Goal: Information Seeking & Learning: Learn about a topic

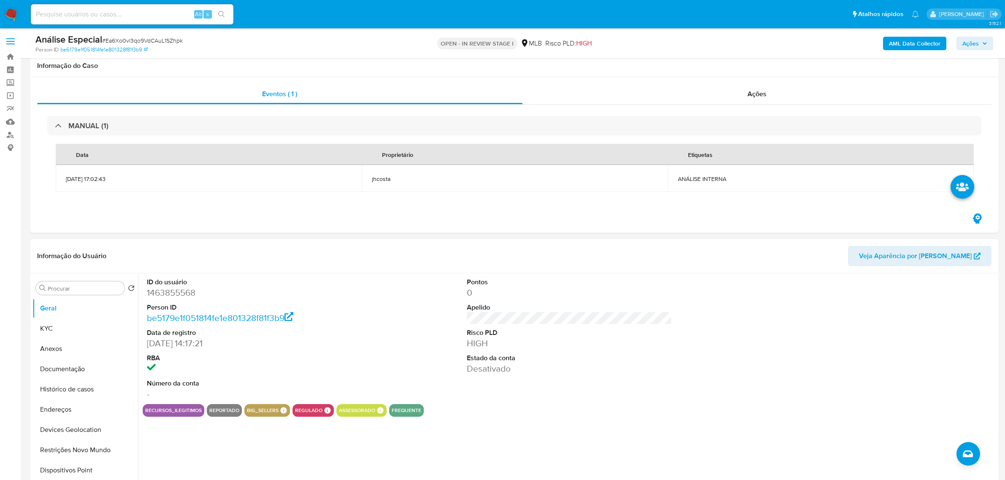
scroll to position [53, 0]
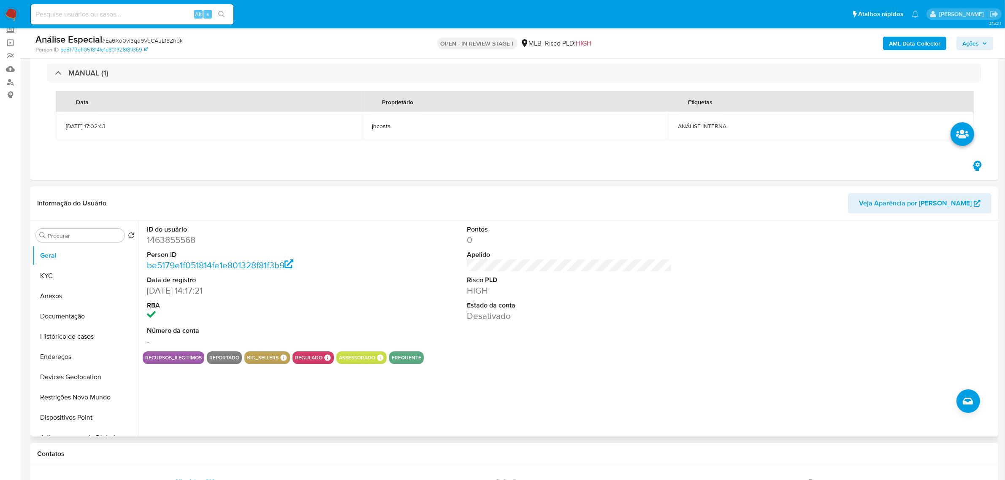
click at [375, 217] on div "Informação do Usuário Veja Aparência por Pessoa" at bounding box center [514, 204] width 968 height 34
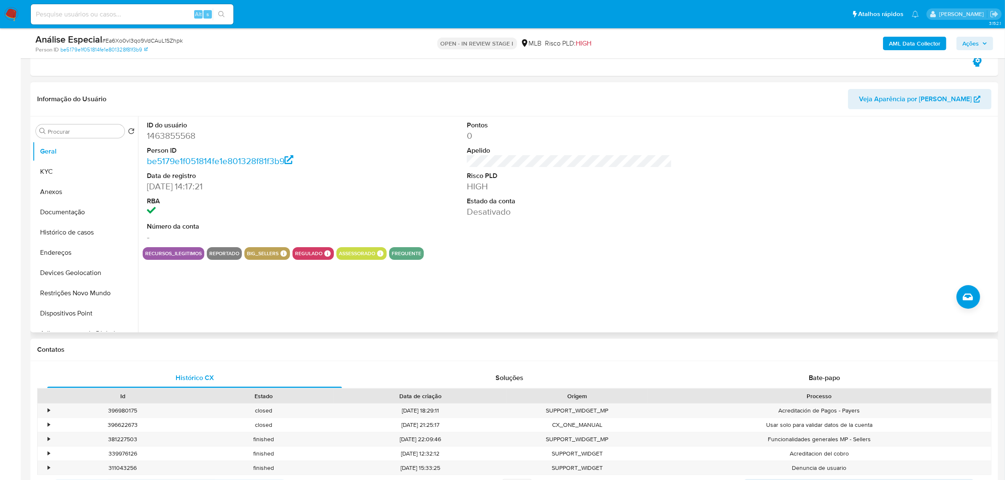
scroll to position [158, 0]
click at [72, 174] on button "KYC" at bounding box center [82, 170] width 99 height 20
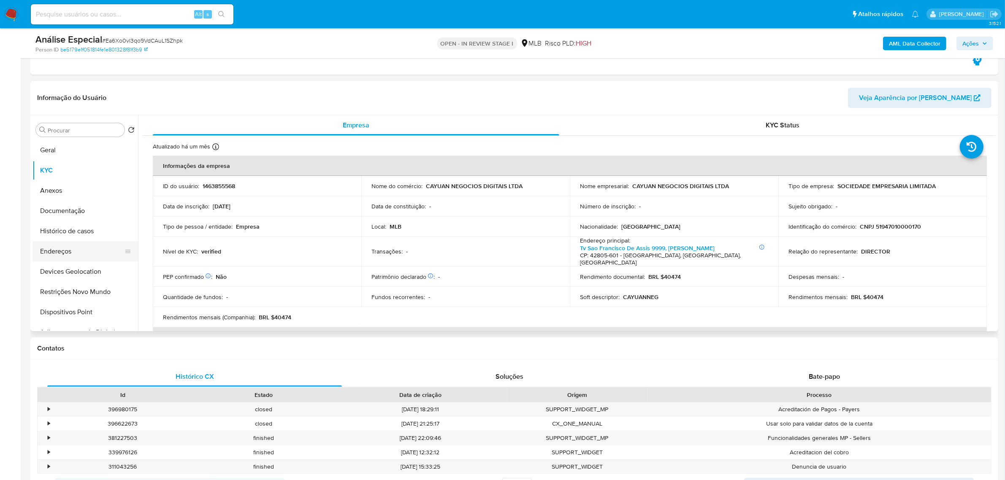
click at [79, 250] on button "Endereços" at bounding box center [82, 251] width 99 height 20
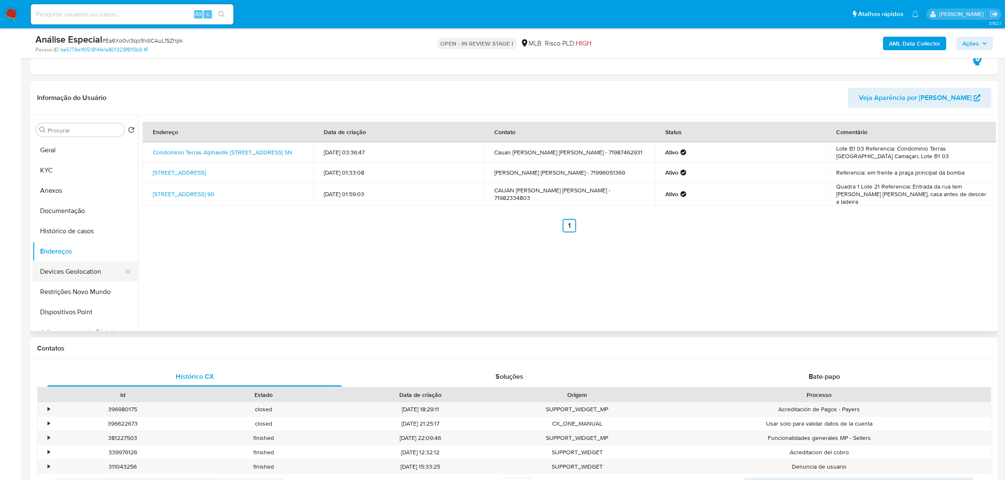
click at [64, 277] on button "Devices Geolocation" at bounding box center [82, 272] width 99 height 20
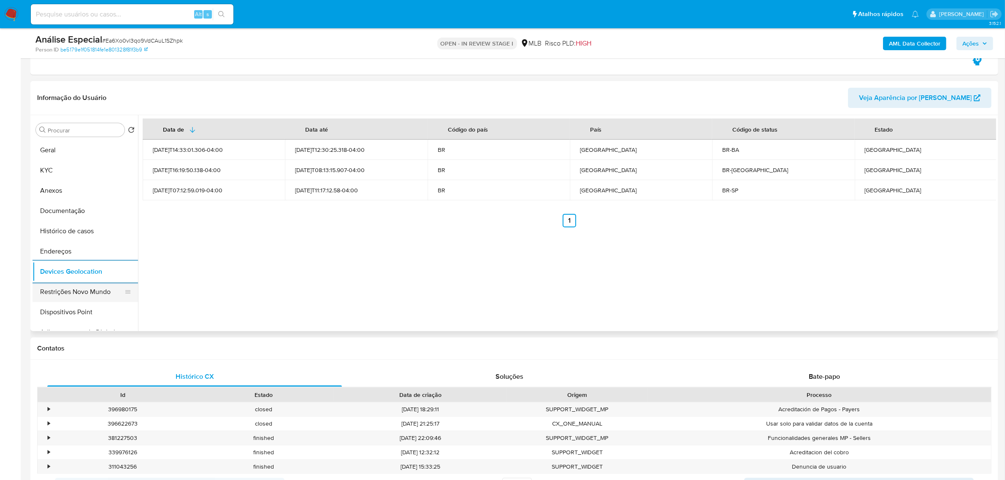
click at [92, 286] on button "Restrições Novo Mundo" at bounding box center [82, 292] width 99 height 20
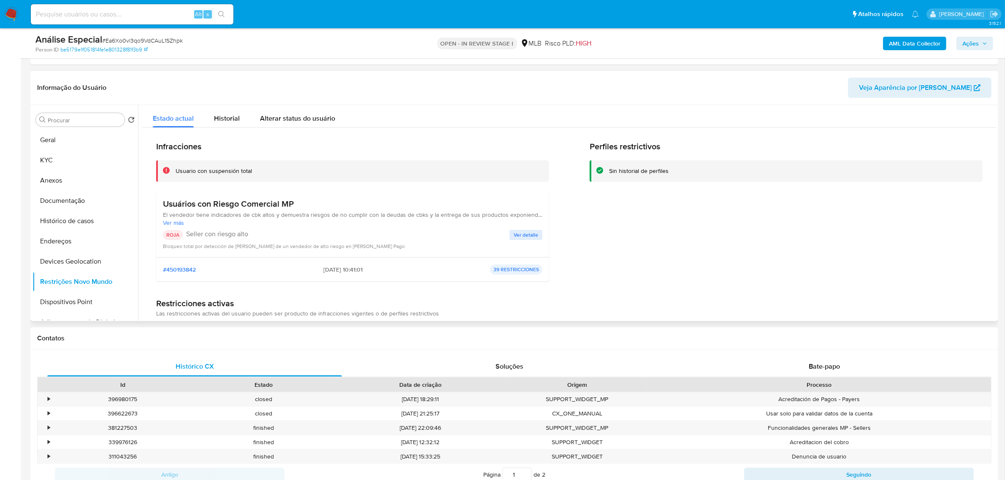
drag, startPoint x: 236, startPoint y: 203, endPoint x: 304, endPoint y: 206, distance: 68.5
click at [305, 205] on h3 "Usuários con Riesgo Comercial MP" at bounding box center [353, 204] width 380 height 11
click at [208, 216] on span "El vendedor tiene indicadores de cbk altos y demuestra riesgos de no cumplir co…" at bounding box center [353, 215] width 380 height 8
drag, startPoint x: 205, startPoint y: 216, endPoint x: 395, endPoint y: 216, distance: 189.5
click at [395, 216] on span "El vendedor tiene indicadores de cbk altos y demuestra riesgos de no cumplir co…" at bounding box center [353, 215] width 380 height 8
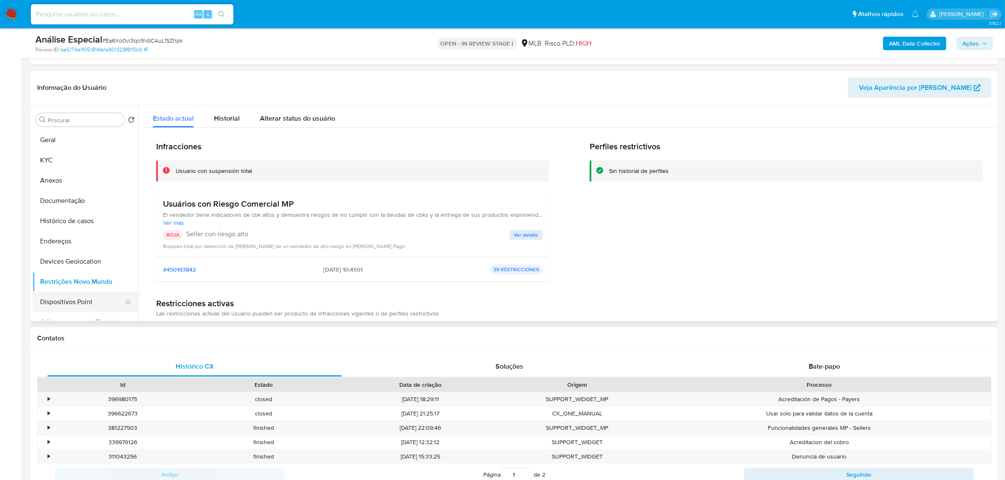
click at [87, 298] on button "Dispositivos Point" at bounding box center [82, 302] width 99 height 20
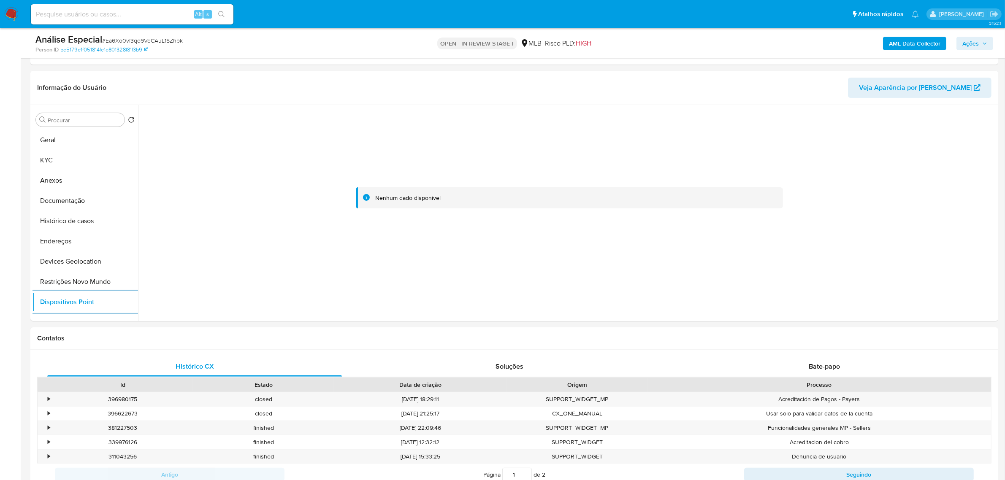
click at [934, 43] on b "AML Data Collector" at bounding box center [915, 44] width 52 height 14
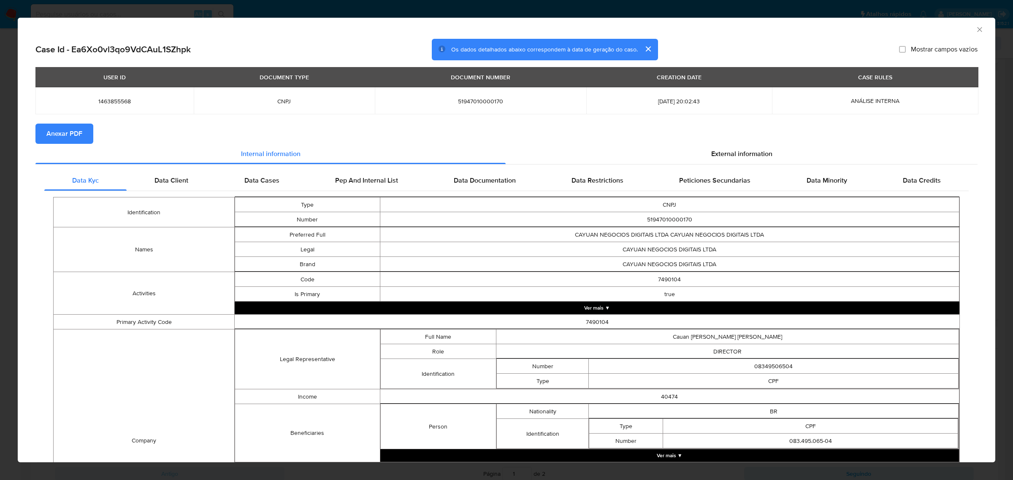
click at [60, 131] on span "Anexar PDF" at bounding box center [64, 134] width 36 height 19
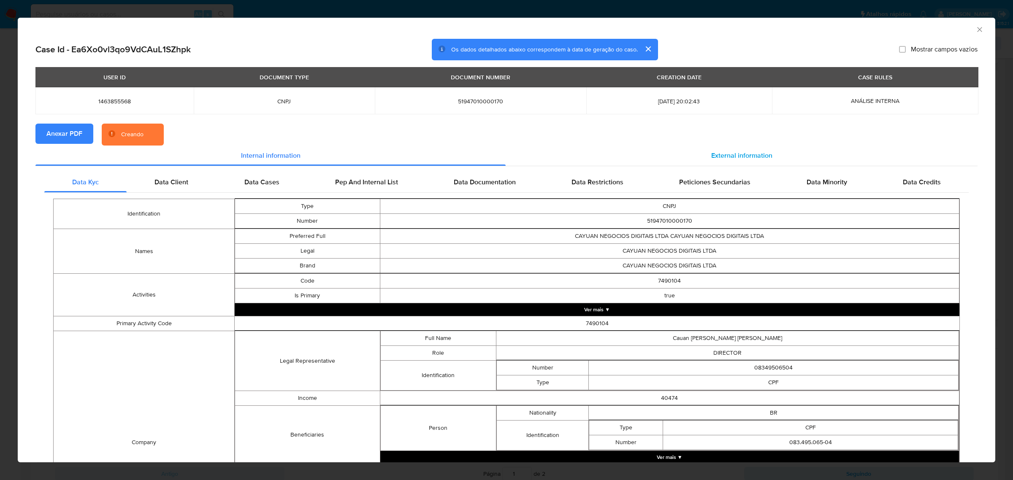
click at [760, 152] on span "External information" at bounding box center [741, 156] width 61 height 10
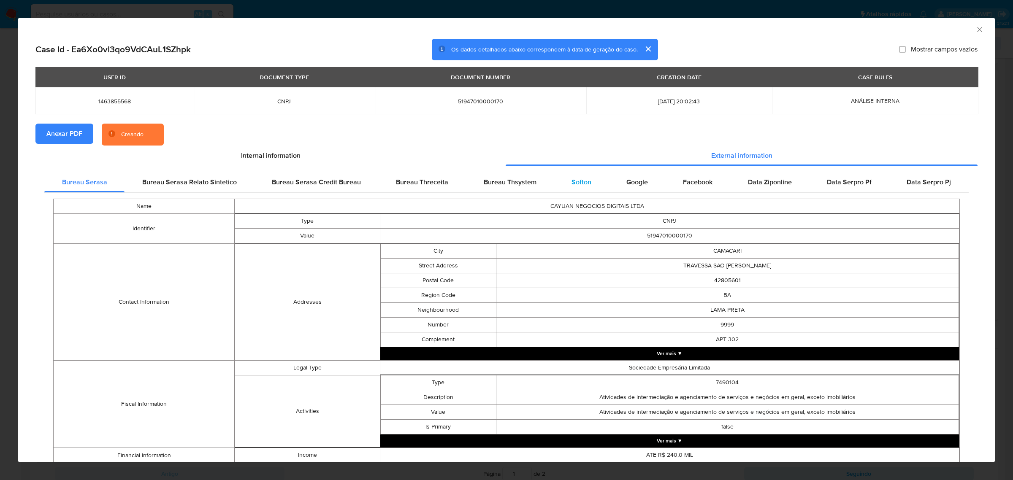
click at [572, 182] on span "Softon" at bounding box center [582, 182] width 20 height 10
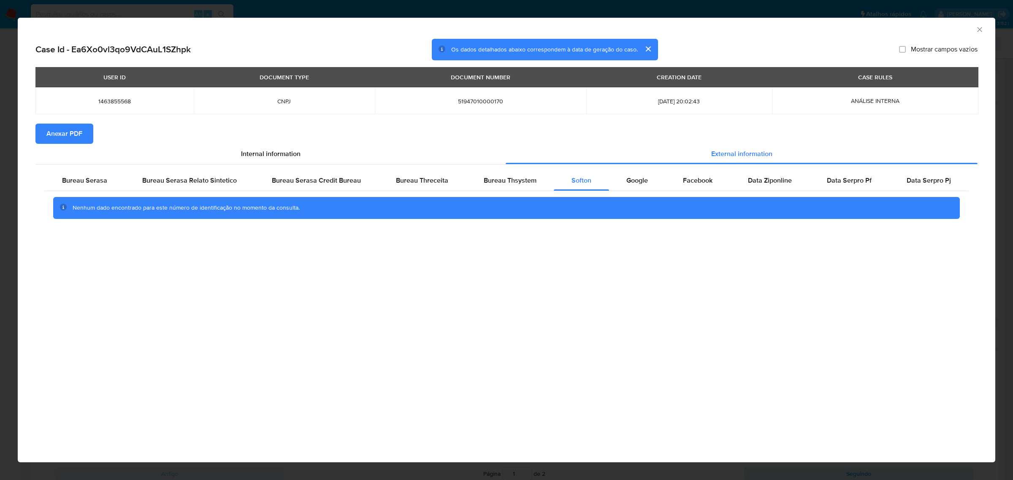
click at [980, 26] on icon "Fechar a janela" at bounding box center [980, 29] width 8 height 8
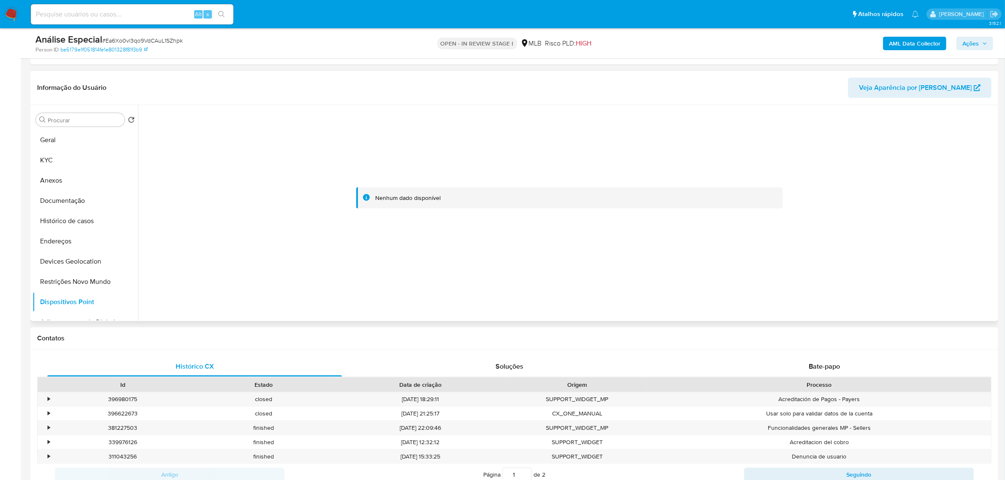
scroll to position [0, 0]
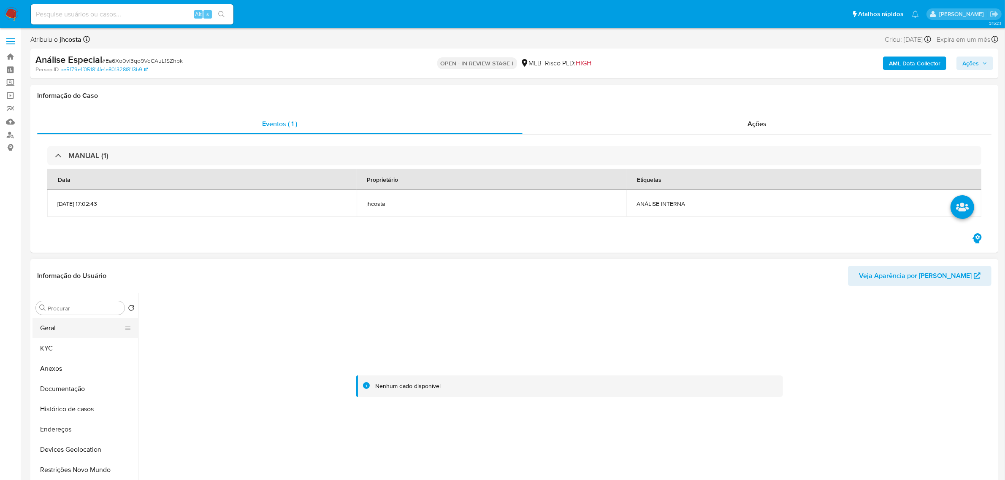
click at [54, 328] on button "Geral" at bounding box center [82, 328] width 99 height 20
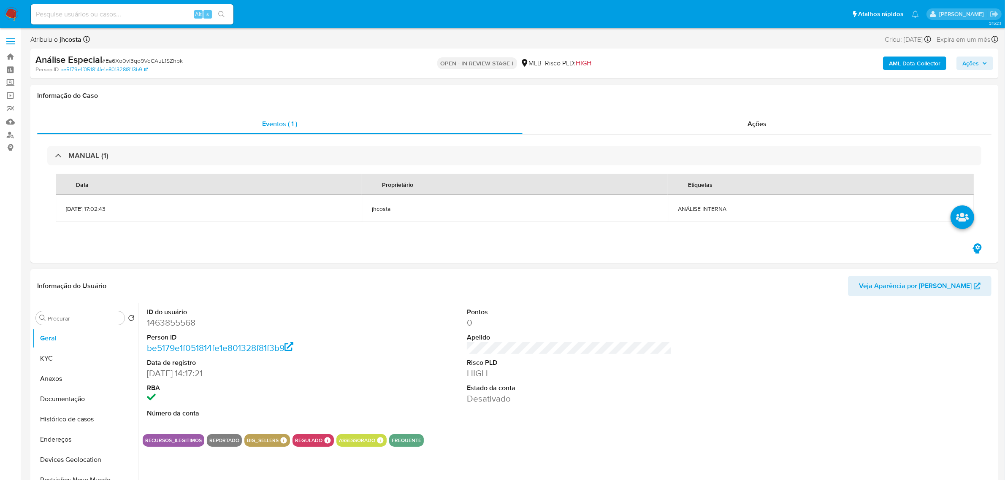
click at [184, 322] on dd "1463855568" at bounding box center [249, 323] width 205 height 12
copy dd "1463855568"
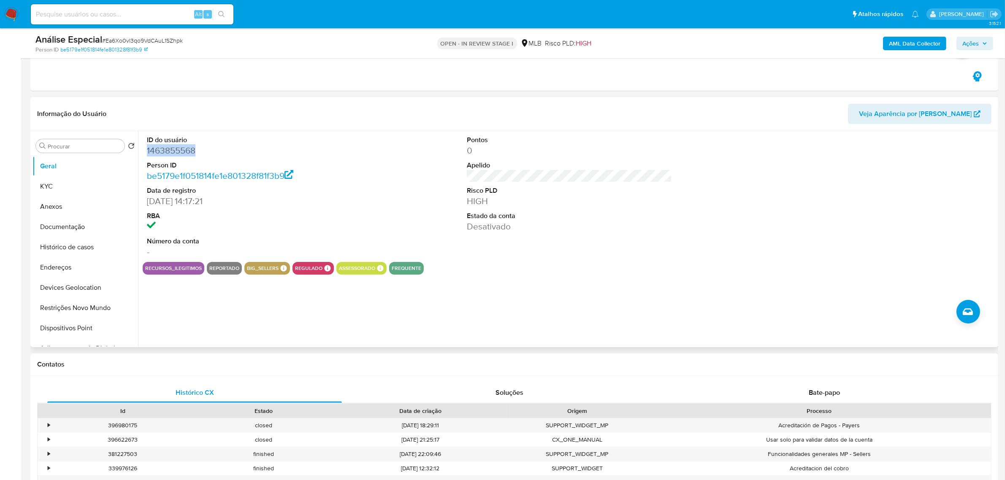
scroll to position [158, 0]
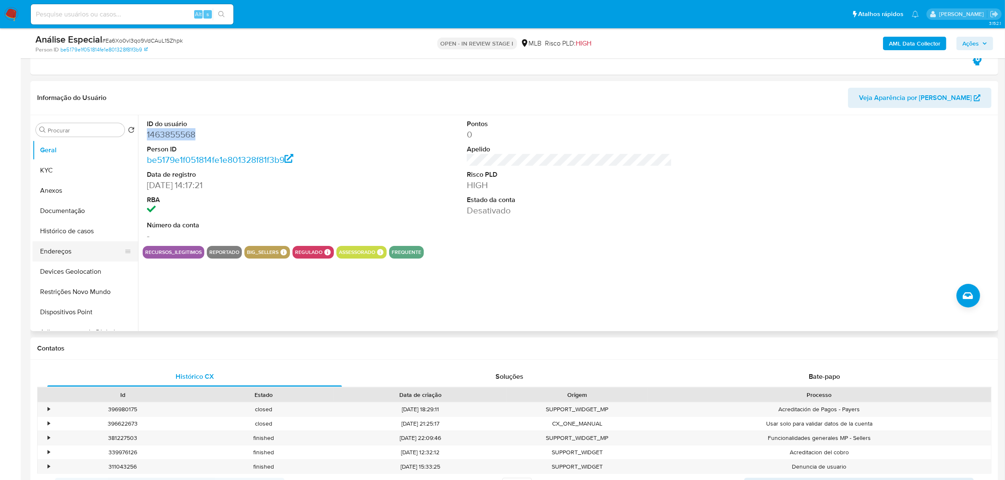
click at [62, 251] on button "Endereços" at bounding box center [82, 251] width 99 height 20
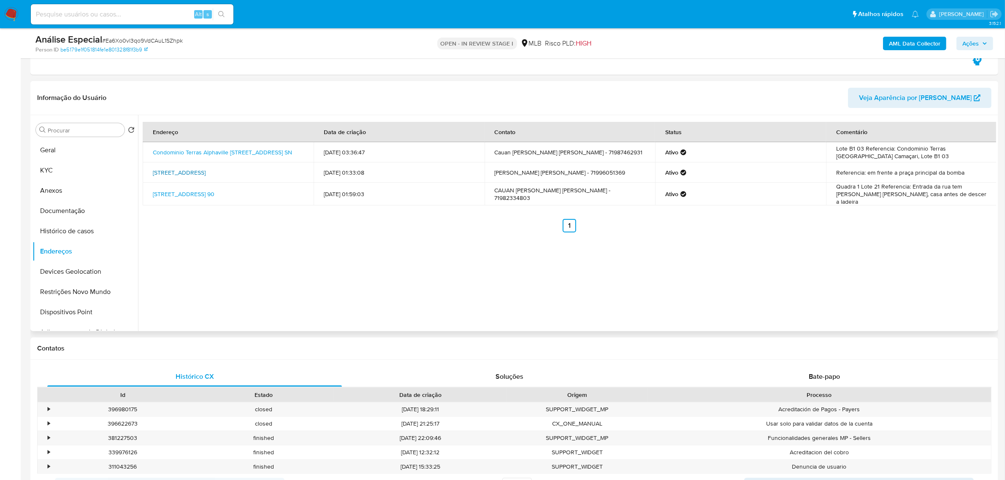
drag, startPoint x: 149, startPoint y: 169, endPoint x: 293, endPoint y: 167, distance: 144.8
click at [293, 167] on td "Rua Sétima Do Parque 20, Camaçari, Bahia, 42803257, Brasil 20" at bounding box center [228, 173] width 171 height 20
copy link "Rua Sétima Do Parque 20, Camaçari, Bahia, 42803257"
click at [206, 169] on link "Rua Sétima Do Parque 20, Camaçari, Bahia, 42803257, Brasil 20" at bounding box center [179, 172] width 53 height 8
drag, startPoint x: 148, startPoint y: 150, endPoint x: 223, endPoint y: 155, distance: 74.9
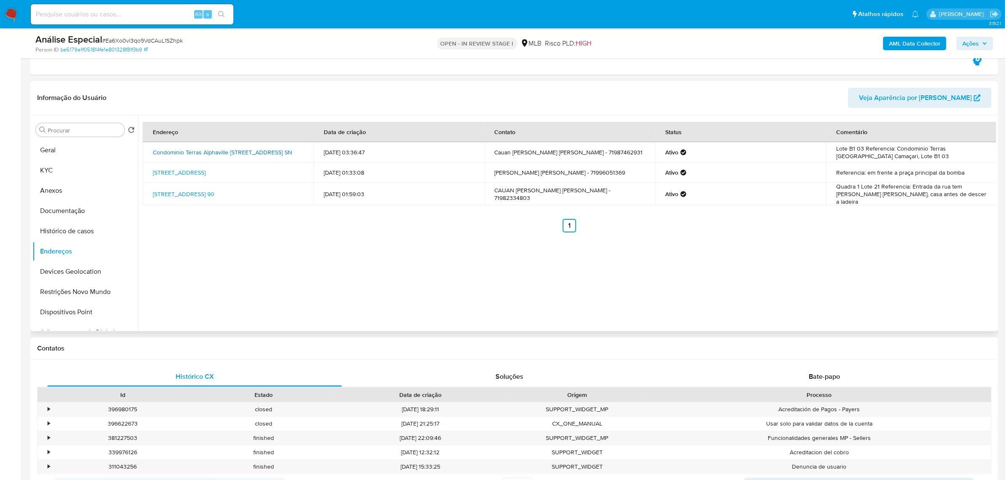
click at [223, 155] on td "Condominio Terras Alphaville Estrada Da Cascalheira Sn, Camaçari, Bahia, 428009…" at bounding box center [228, 152] width 171 height 20
copy link "Condominio Terras Alphaville Estrada Da Cascalheira Sn, Camaçari, Bahia, 428009…"
click at [214, 156] on link "Condominio Terras Alphaville Estrada Da Cascalheira Sn, Camaçari, Bahia, 428009…" at bounding box center [222, 152] width 139 height 8
drag, startPoint x: 150, startPoint y: 195, endPoint x: 265, endPoint y: 193, distance: 114.8
click at [265, 193] on td "[STREET_ADDRESS] 90" at bounding box center [228, 194] width 171 height 23
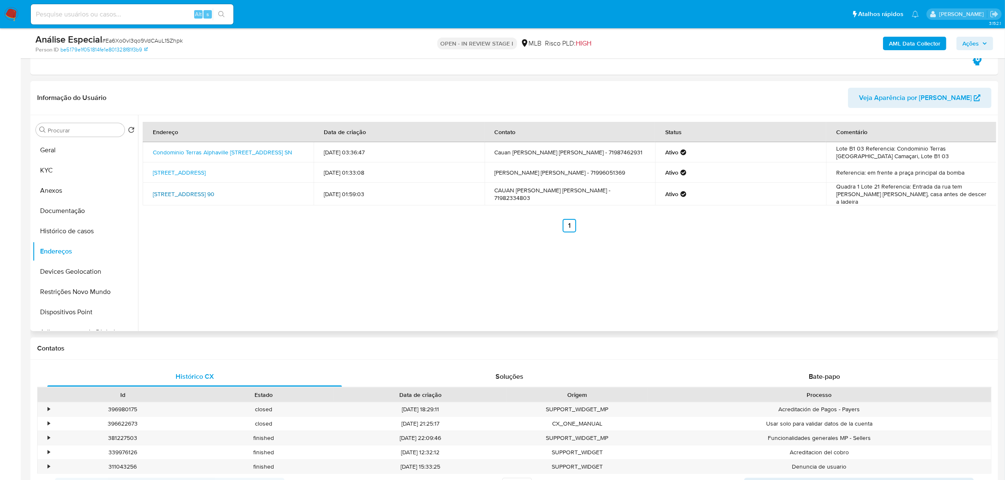
copy link "Rua Carajás 90, Camaçari, Bahia, 42808013"
click at [214, 193] on link "[STREET_ADDRESS] 90" at bounding box center [184, 194] width 62 height 8
click at [75, 171] on button "KYC" at bounding box center [82, 170] width 99 height 20
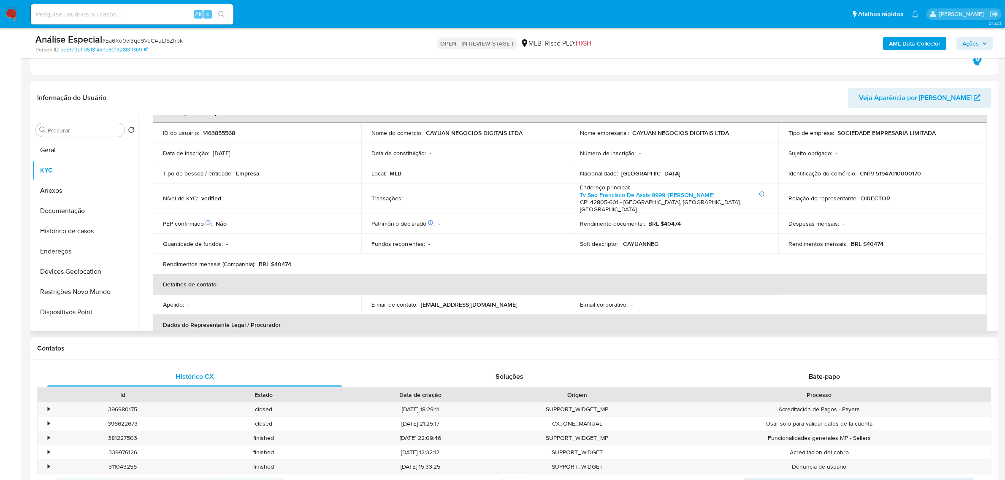
scroll to position [53, 0]
click at [902, 172] on p "CNPJ 51947010000170" at bounding box center [890, 174] width 61 height 8
copy p "51947010000170"
click at [897, 171] on p "CNPJ 51947010000170" at bounding box center [890, 174] width 61 height 8
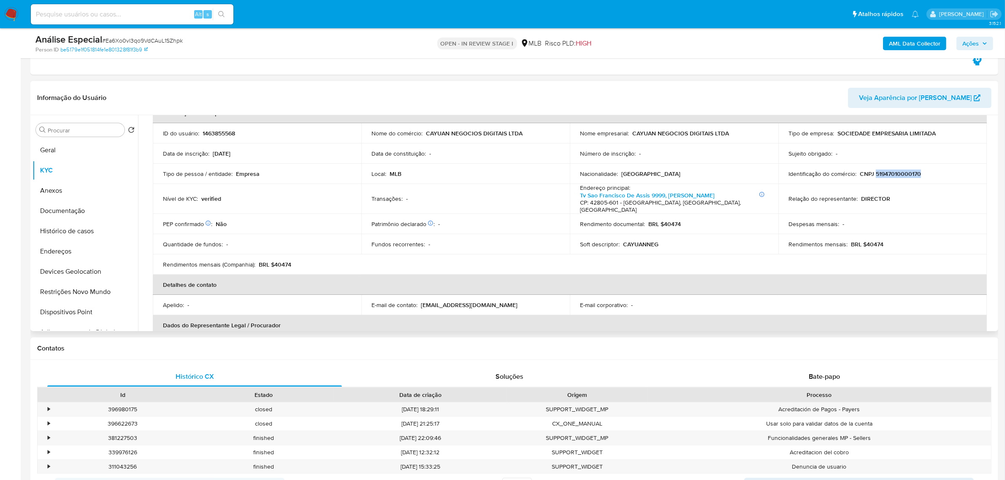
click at [897, 171] on p "CNPJ 51947010000170" at bounding box center [890, 174] width 61 height 8
click at [71, 296] on button "Restrições Novo Mundo" at bounding box center [82, 292] width 99 height 20
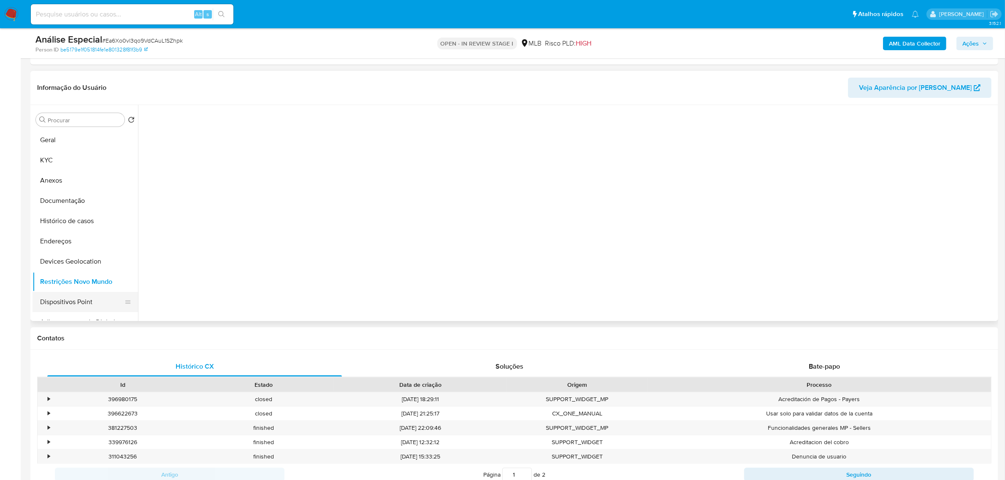
scroll to position [0, 0]
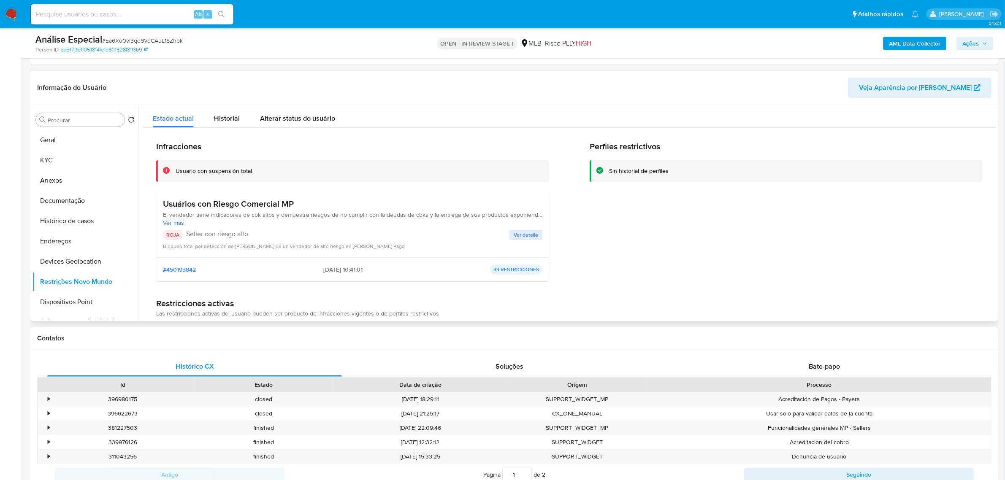
drag, startPoint x: 163, startPoint y: 203, endPoint x: 323, endPoint y: 206, distance: 160.5
click at [323, 206] on h3 "Usuários con Riesgo Comercial MP" at bounding box center [353, 204] width 380 height 11
click at [79, 207] on button "Documentação" at bounding box center [82, 201] width 99 height 20
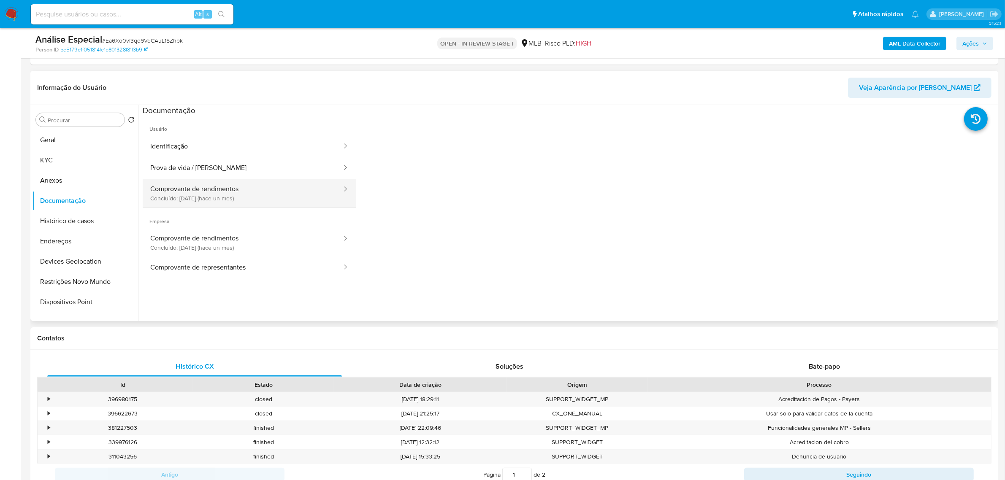
click at [260, 196] on button "Comprovante de rendimentos Concluído: 15/07/2025 (hace un mes)" at bounding box center [243, 193] width 200 height 29
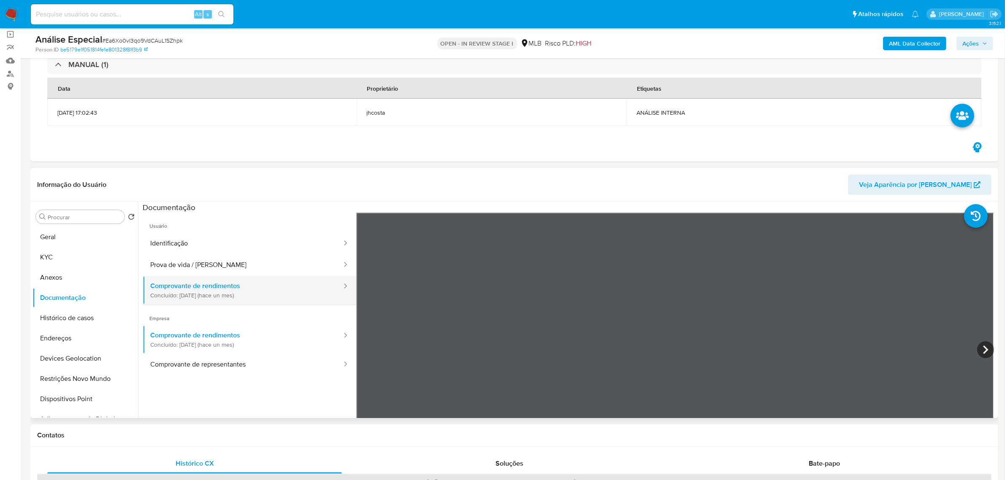
scroll to position [53, 0]
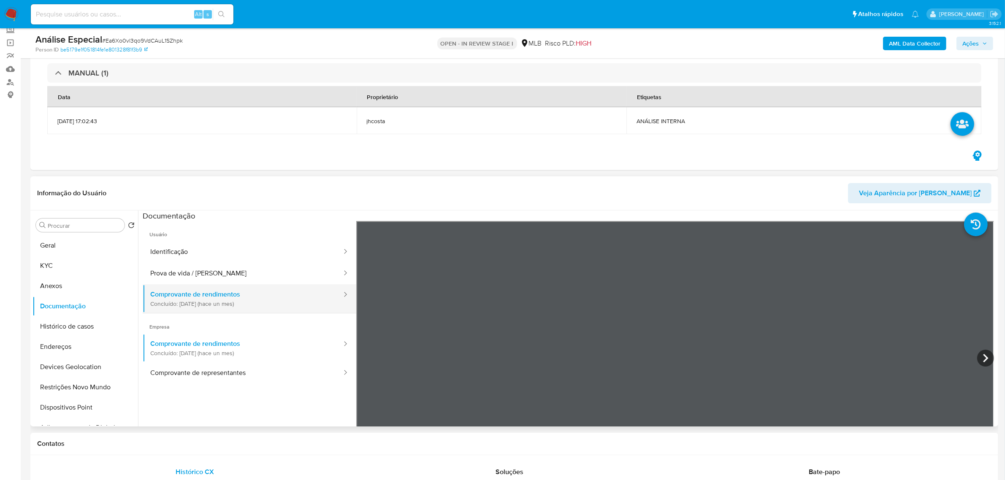
click at [143, 285] on button "Comprovante de rendimentos Concluído: 15/07/2025 (hace un mes)" at bounding box center [243, 299] width 200 height 29
click at [68, 245] on button "Geral" at bounding box center [82, 246] width 99 height 20
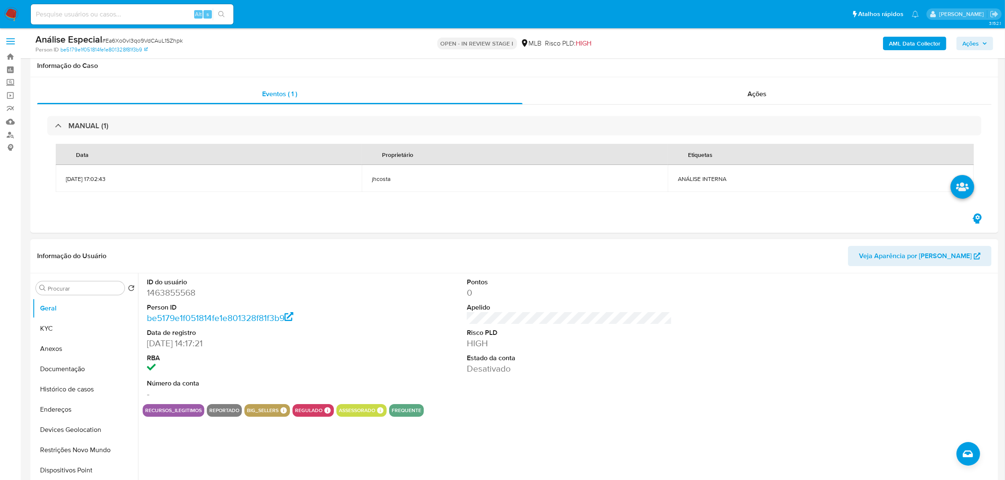
scroll to position [106, 0]
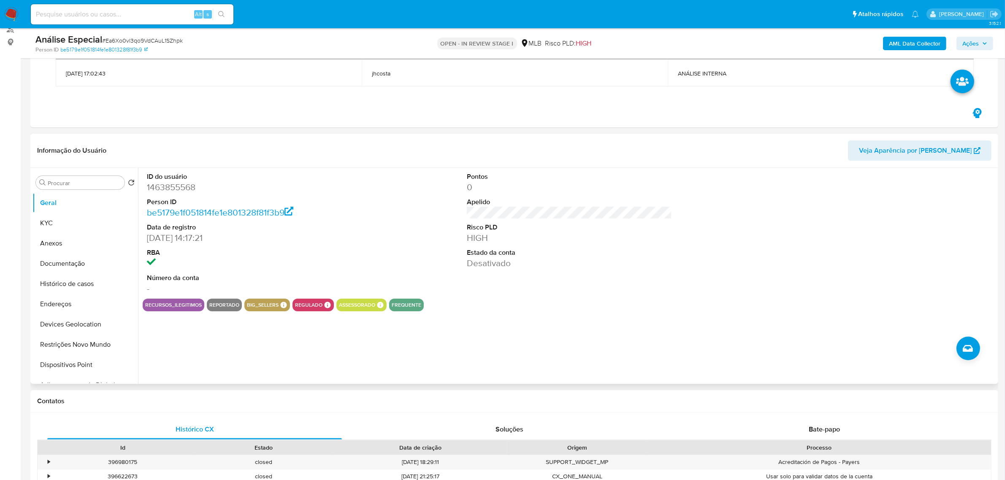
click at [160, 184] on dd "1463855568" at bounding box center [249, 188] width 205 height 12
copy dd "1463855568"
click at [58, 227] on button "KYC" at bounding box center [82, 223] width 99 height 20
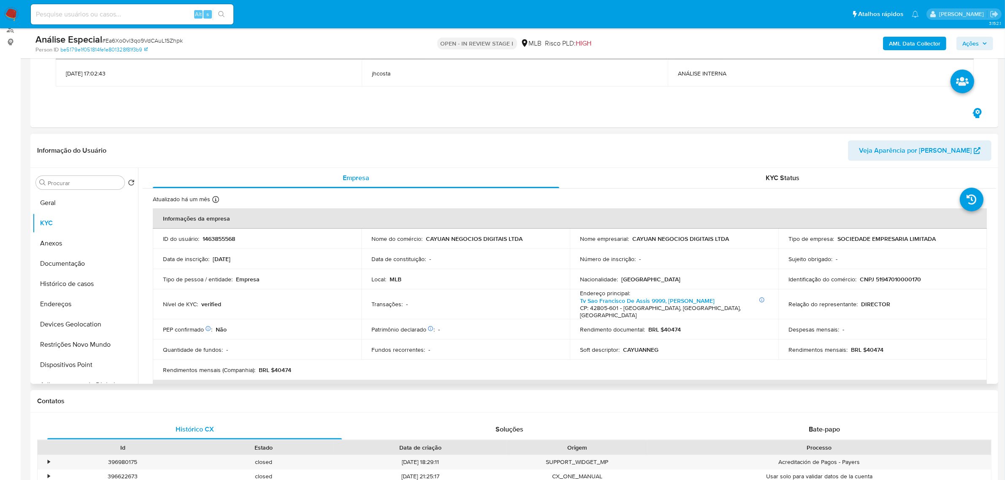
click at [898, 279] on p "CNPJ 51947010000170" at bounding box center [890, 280] width 61 height 8
copy p "51947010000170"
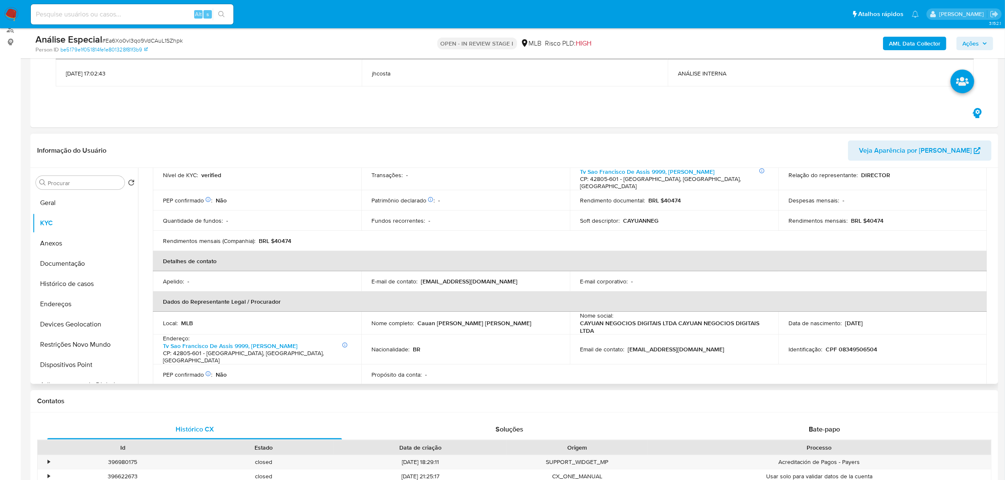
scroll to position [211, 0]
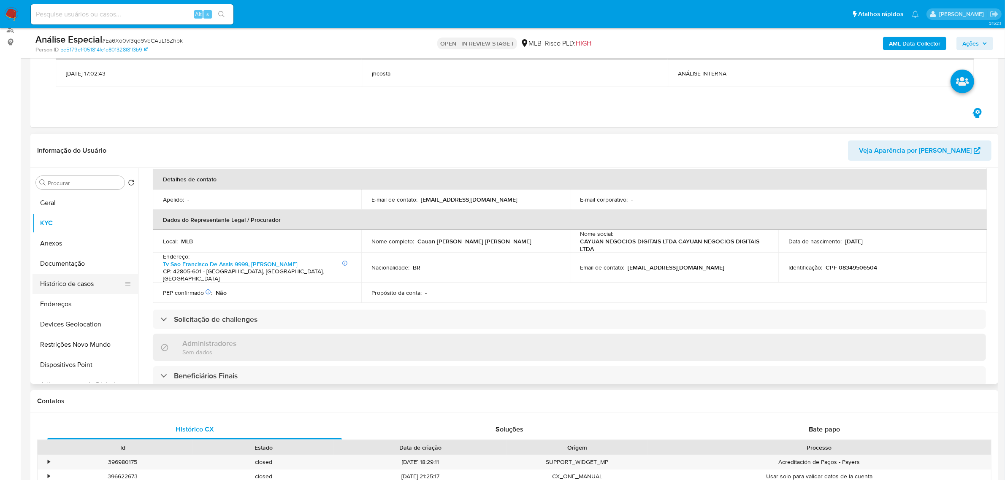
click at [81, 285] on button "Histórico de casos" at bounding box center [82, 284] width 99 height 20
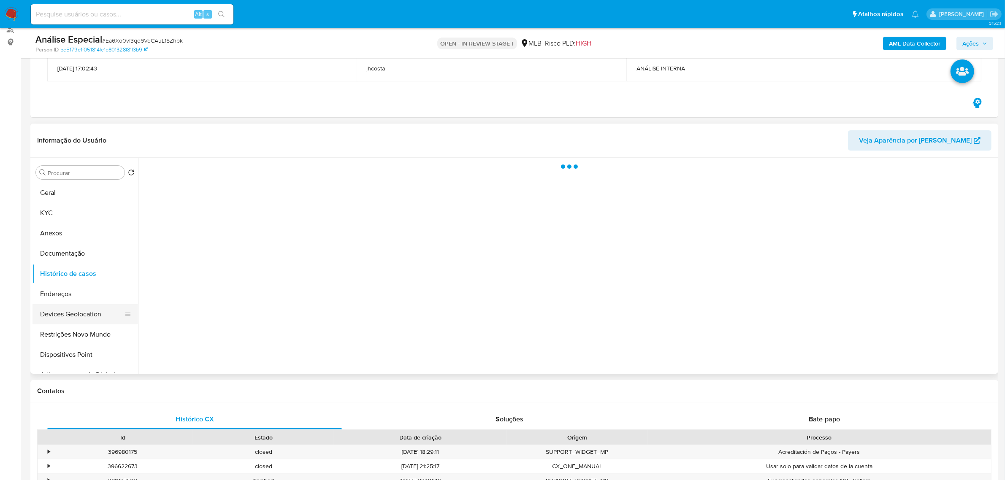
scroll to position [0, 0]
click at [66, 287] on button "Endereços" at bounding box center [82, 294] width 99 height 20
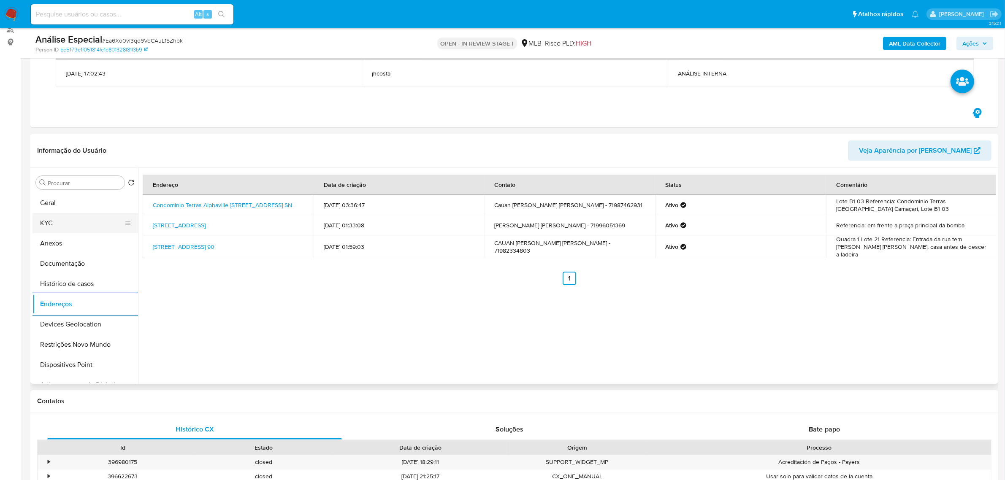
click at [79, 222] on button "KYC" at bounding box center [82, 223] width 99 height 20
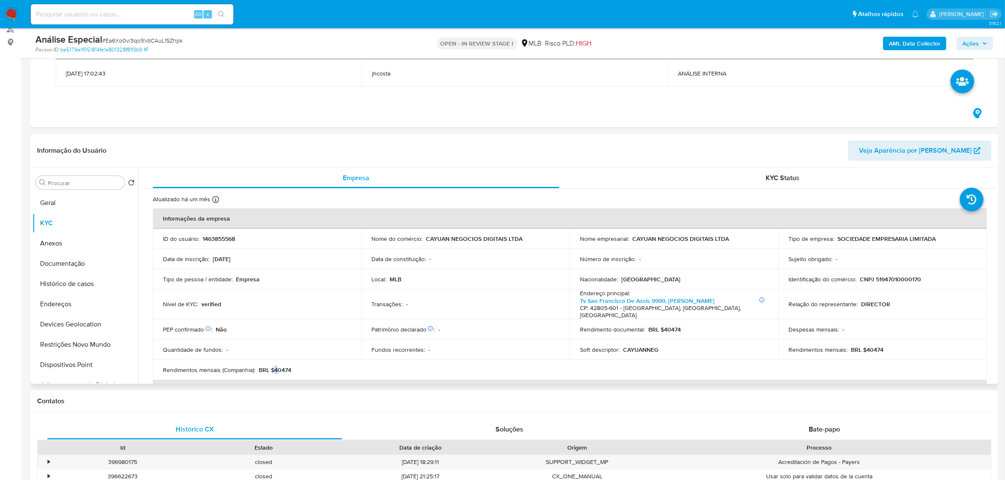
click at [277, 366] on p "BRL $40474" at bounding box center [275, 370] width 33 height 8
click at [275, 366] on p "BRL $40474" at bounding box center [275, 370] width 33 height 8
click at [273, 366] on p "BRL $40474" at bounding box center [275, 370] width 33 height 8
drag, startPoint x: 278, startPoint y: 360, endPoint x: 292, endPoint y: 360, distance: 14.4
click at [292, 366] on div "Rendimentos mensais (Companhia) : BRL $40474" at bounding box center [257, 370] width 188 height 8
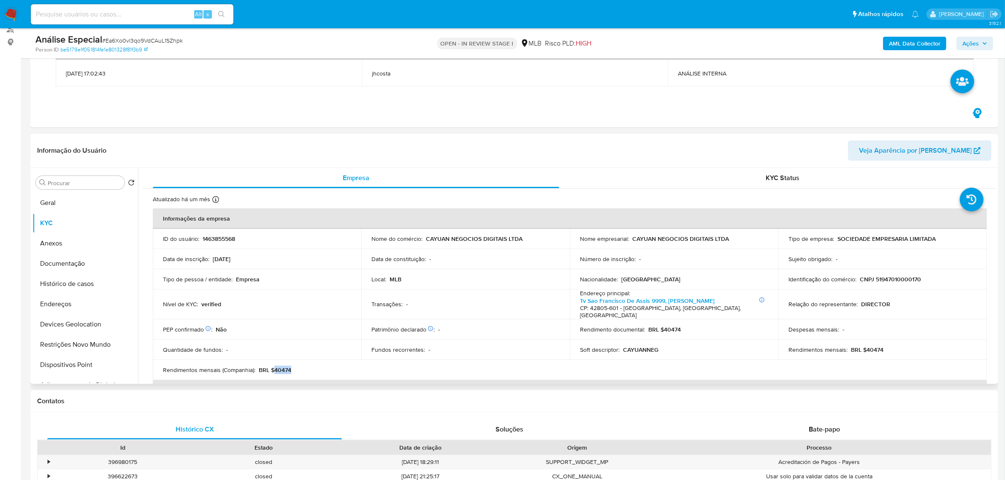
copy p "40474"
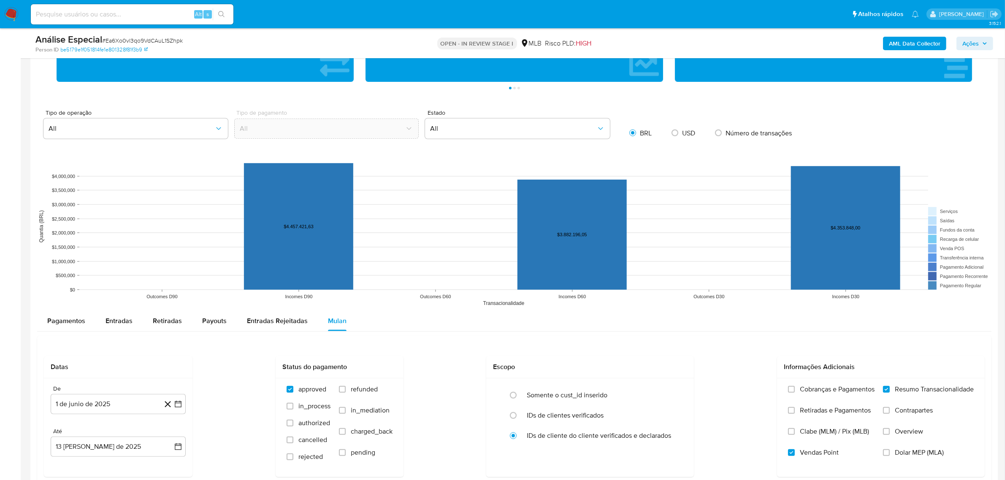
scroll to position [844, 0]
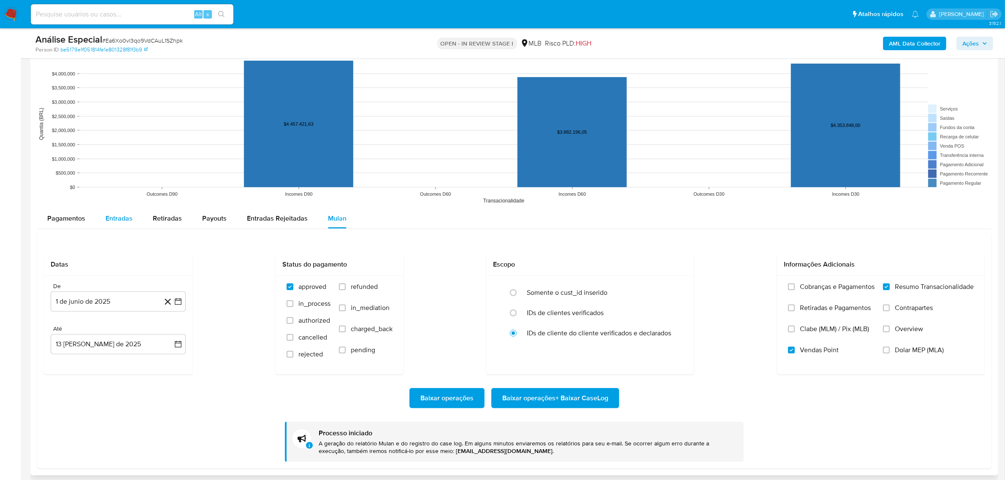
click at [107, 218] on span "Entradas" at bounding box center [119, 219] width 27 height 10
select select "10"
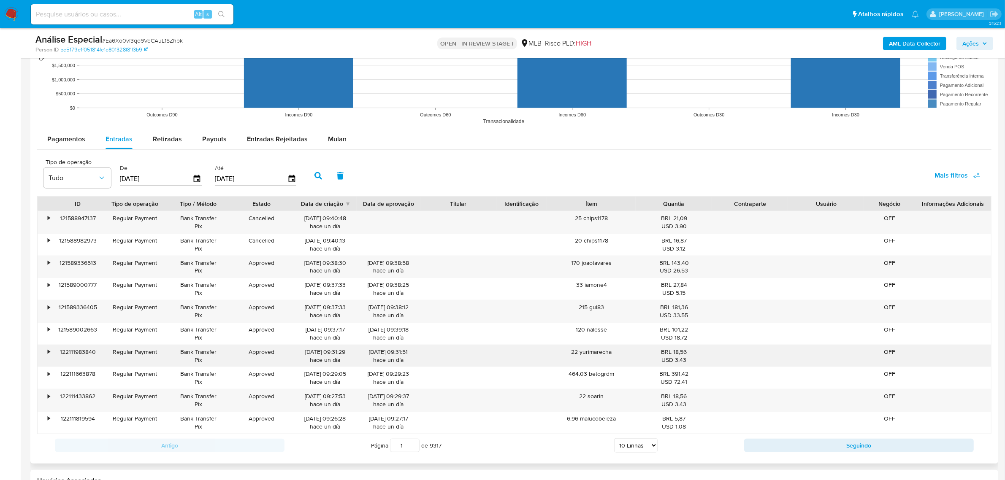
scroll to position [950, 0]
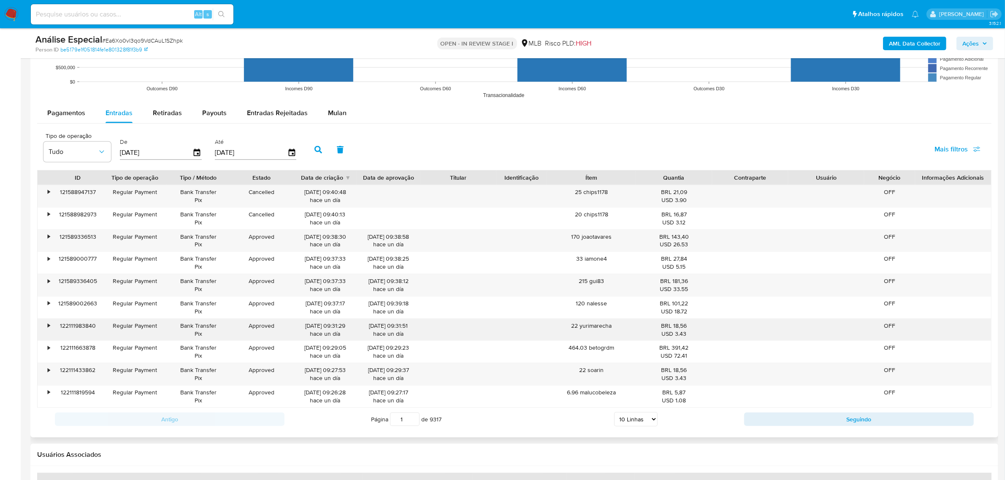
drag, startPoint x: 568, startPoint y: 328, endPoint x: 627, endPoint y: 335, distance: 59.1
click at [626, 332] on div "22 yurimarecha" at bounding box center [591, 330] width 89 height 22
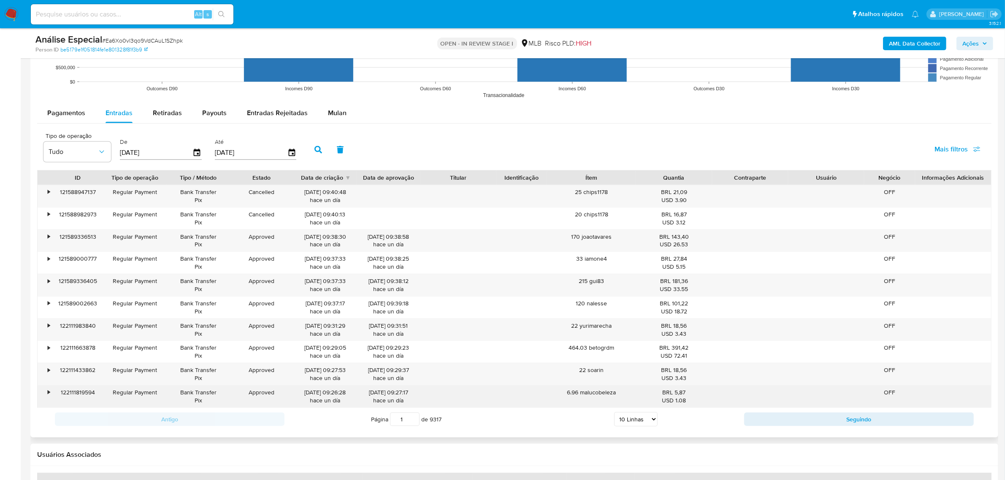
click at [572, 392] on div "6.96 malucobeleza" at bounding box center [591, 397] width 89 height 22
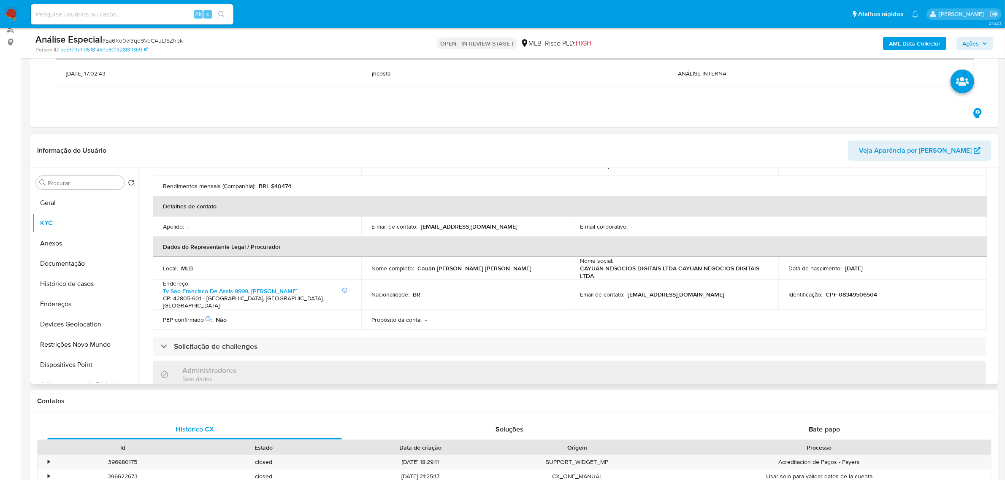
scroll to position [158, 0]
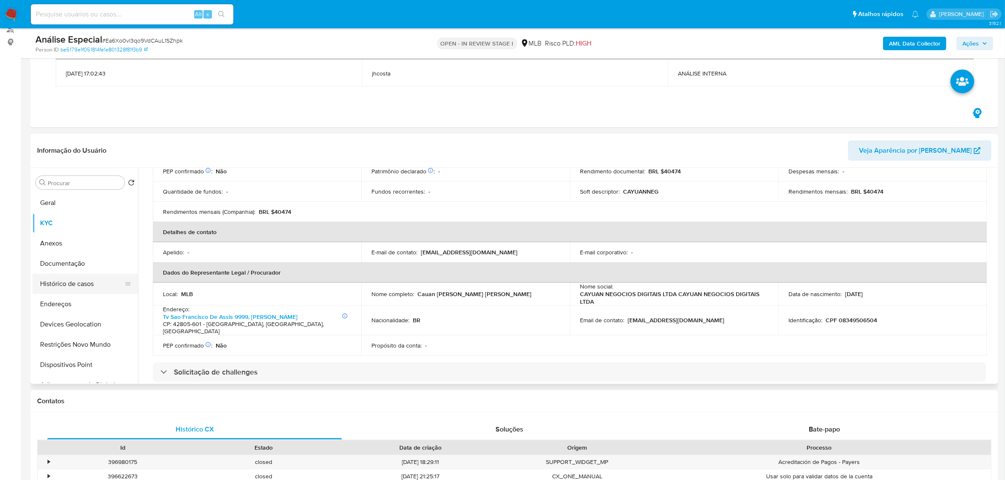
click at [73, 283] on button "Histórico de casos" at bounding box center [82, 284] width 99 height 20
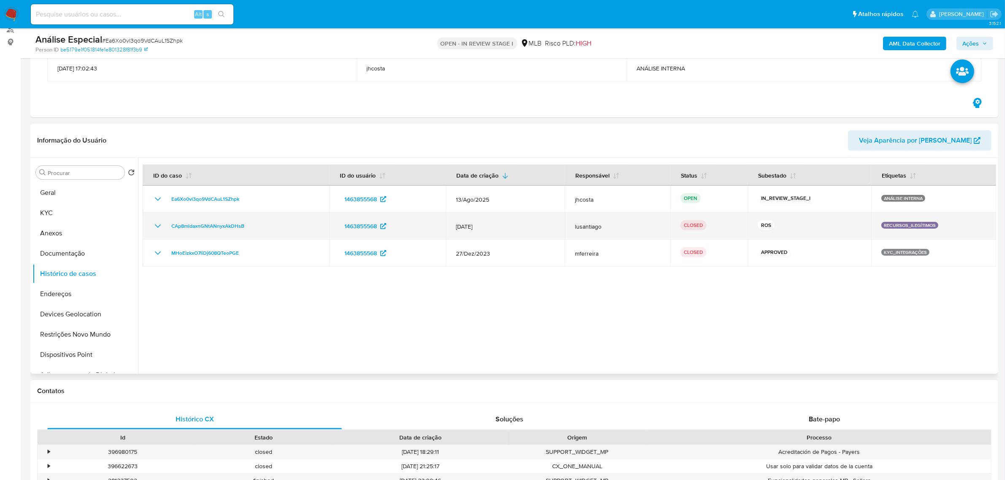
click at [156, 225] on icon "Mostrar/Ocultar" at bounding box center [158, 226] width 10 height 10
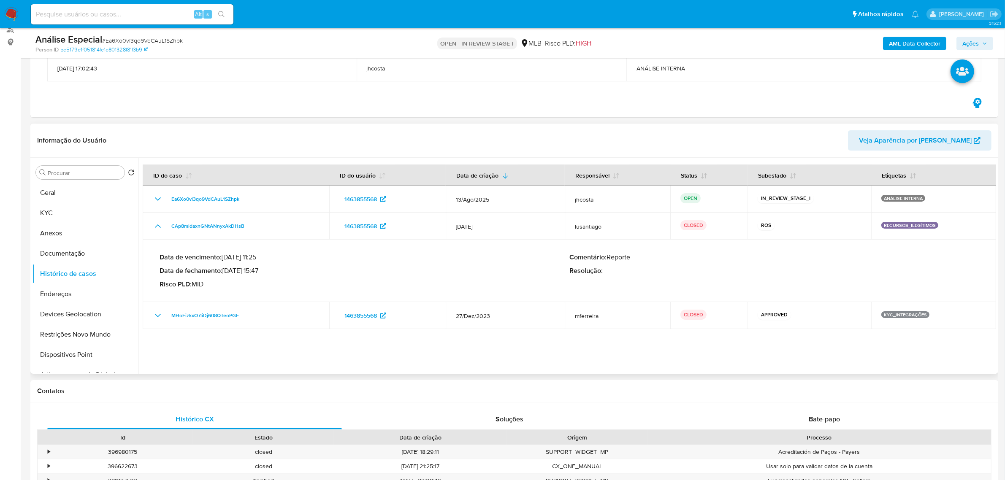
drag, startPoint x: 227, startPoint y: 269, endPoint x: 260, endPoint y: 270, distance: 33.8
click at [260, 270] on p "Data de fechamento : 26/02/2024 15:47" at bounding box center [365, 271] width 410 height 8
click at [62, 236] on button "Anexos" at bounding box center [82, 233] width 99 height 20
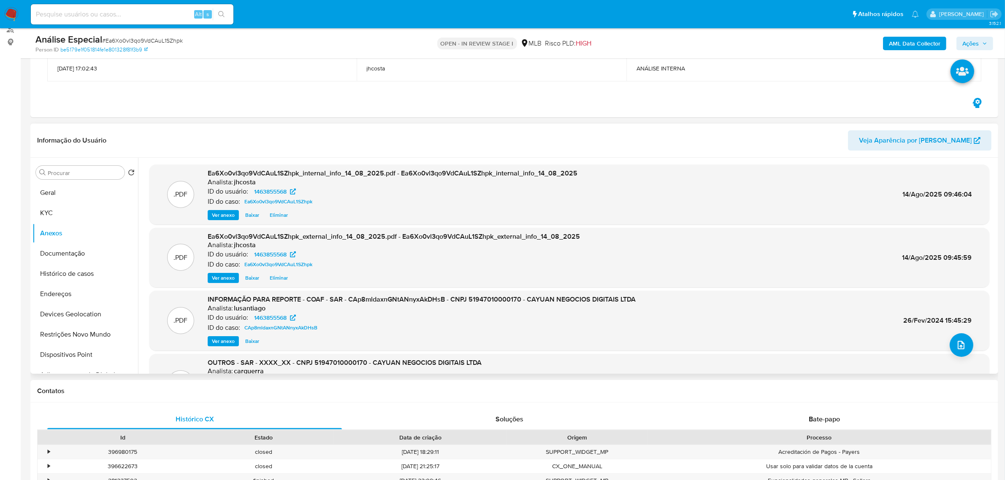
click at [219, 339] on span "Ver anexo" at bounding box center [223, 341] width 23 height 8
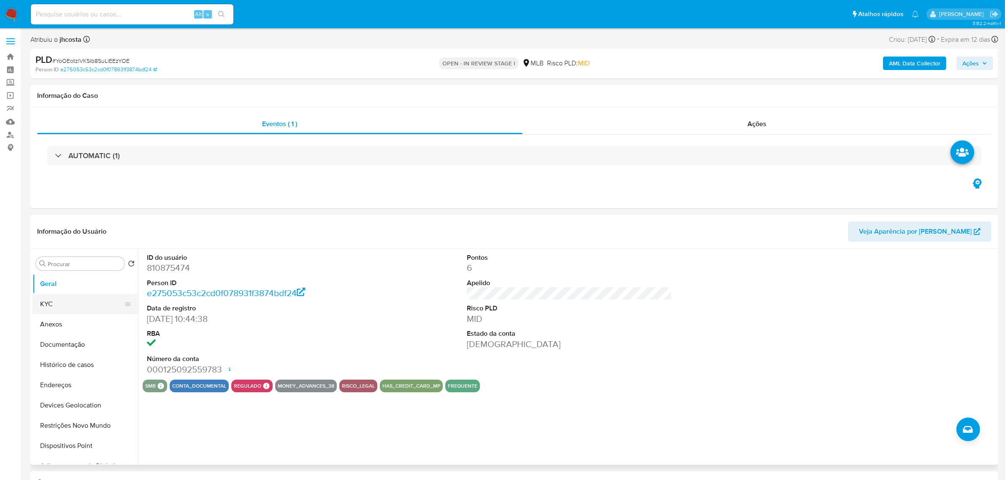
click at [60, 303] on button "KYC" at bounding box center [82, 304] width 99 height 20
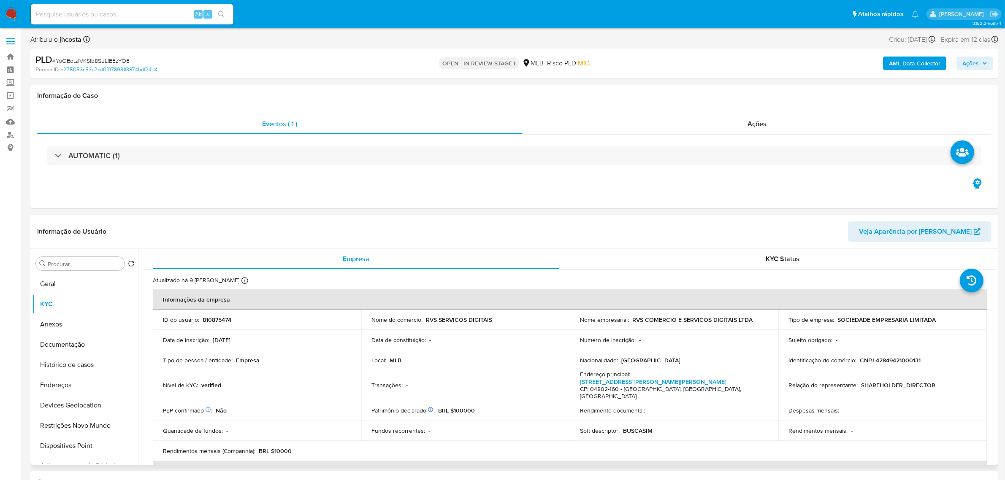
click at [894, 364] on p "CNPJ 42849421000131" at bounding box center [890, 361] width 61 height 8
copy p "42849421000131"
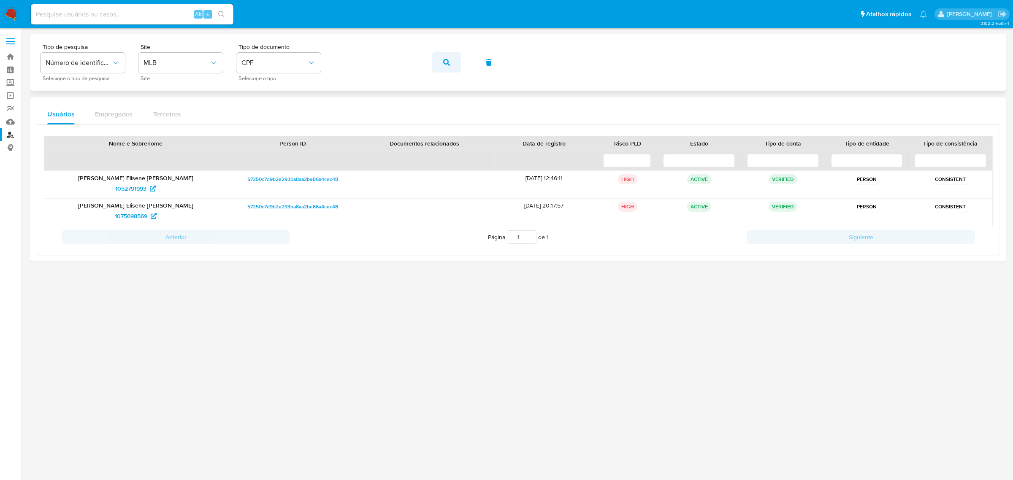
click at [448, 65] on icon "button" at bounding box center [446, 62] width 7 height 7
click at [123, 188] on span "256912296" at bounding box center [131, 189] width 29 height 14
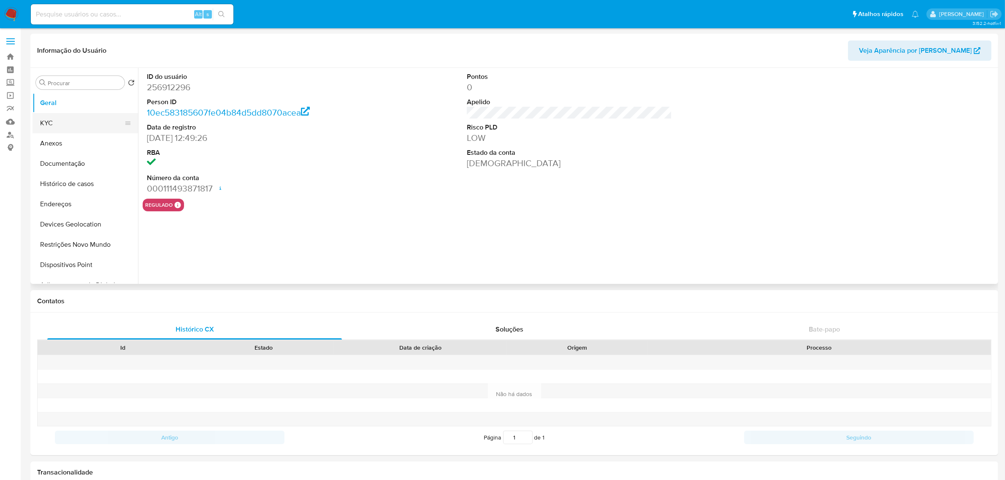
click at [80, 119] on button "KYC" at bounding box center [82, 123] width 99 height 20
select select "10"
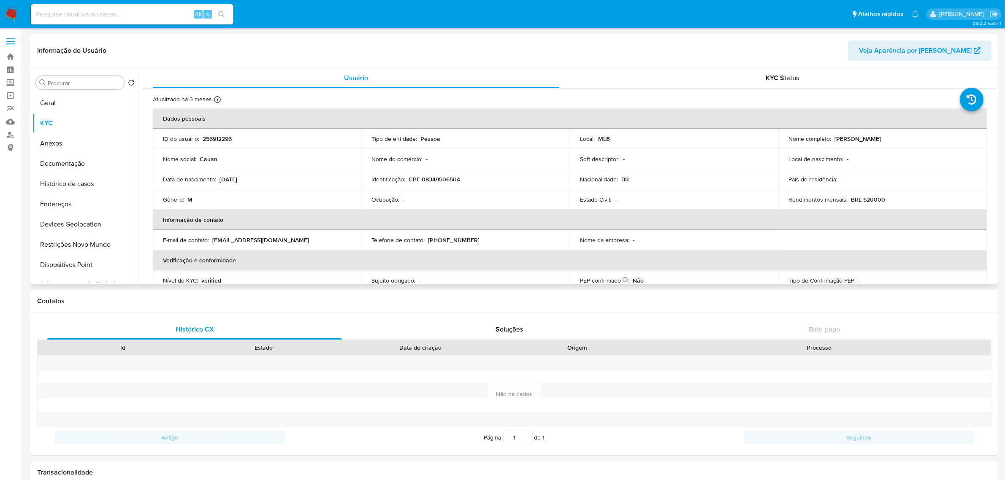
drag, startPoint x: 834, startPoint y: 136, endPoint x: 908, endPoint y: 138, distance: 74.7
click at [908, 138] on div "Nome completo : [PERSON_NAME]" at bounding box center [883, 139] width 188 height 8
click at [73, 182] on button "Histórico de casos" at bounding box center [82, 184] width 99 height 20
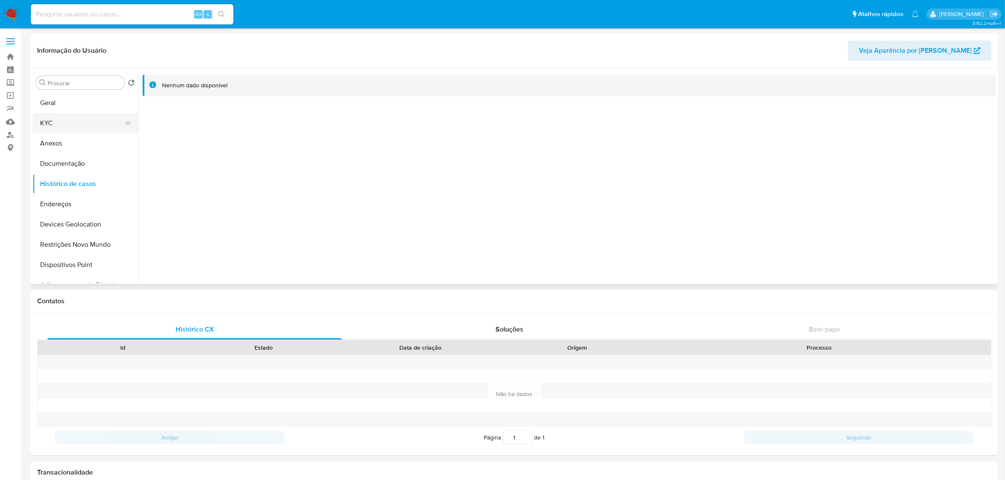
click at [79, 118] on button "KYC" at bounding box center [82, 123] width 99 height 20
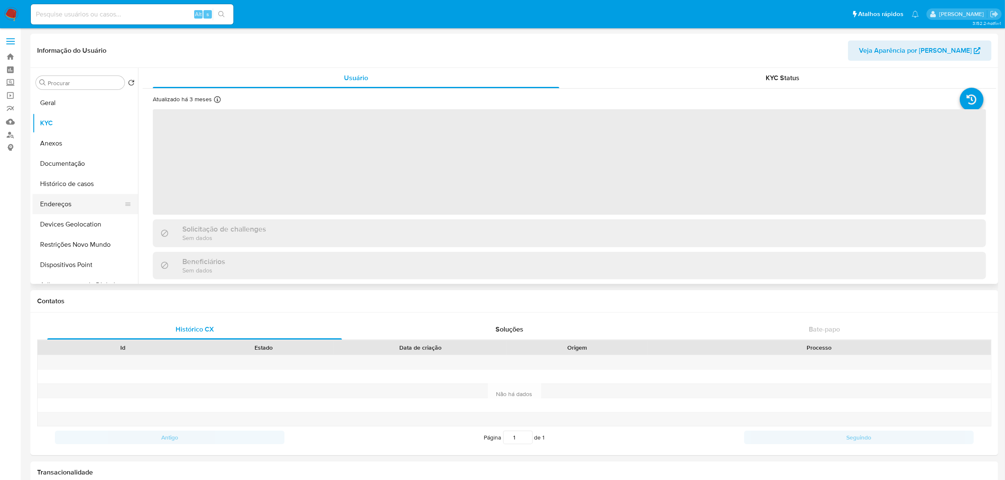
click at [79, 207] on button "Endereços" at bounding box center [82, 204] width 99 height 20
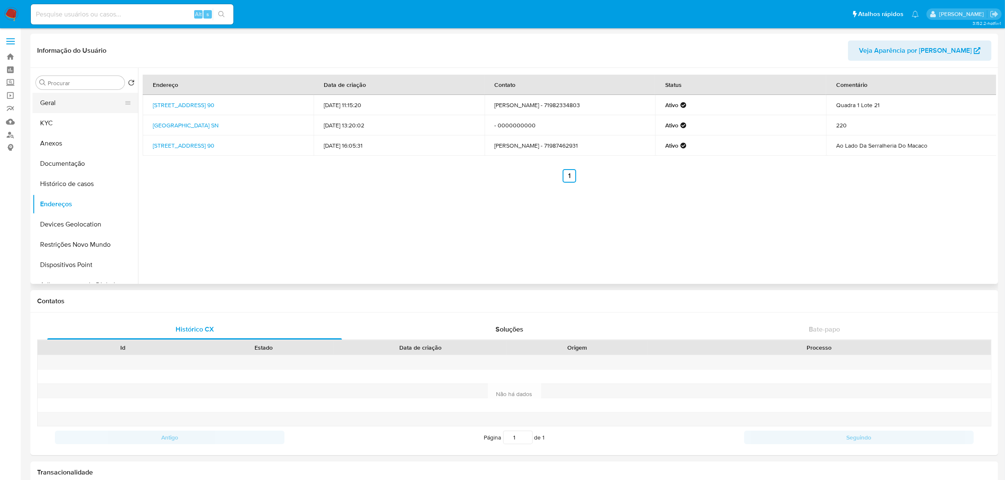
click at [63, 108] on button "Geral" at bounding box center [82, 103] width 99 height 20
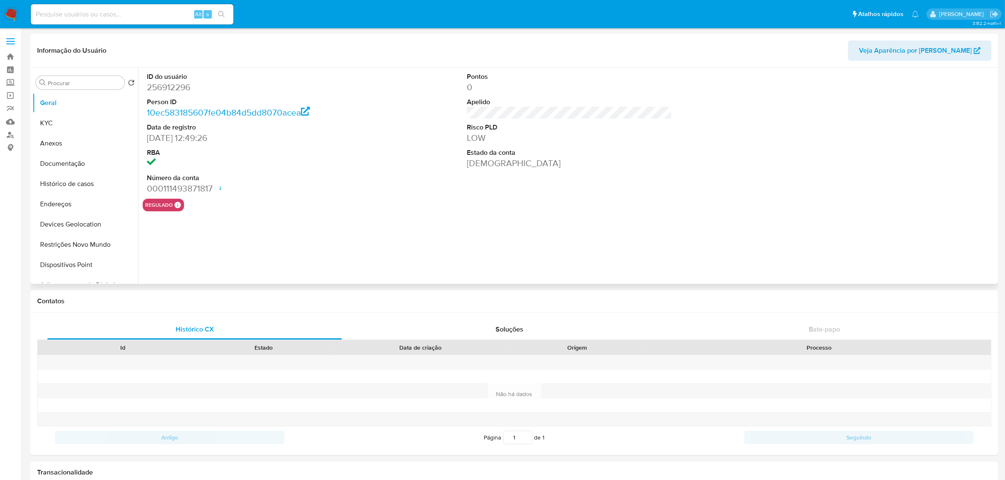
click at [168, 88] on dd "256912296" at bounding box center [249, 87] width 205 height 12
copy dd "256912296"
click at [72, 116] on button "KYC" at bounding box center [82, 123] width 99 height 20
